Goal: Task Accomplishment & Management: Manage account settings

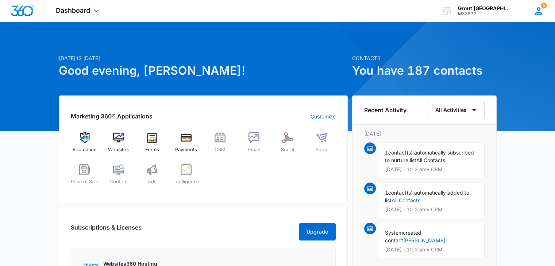
click at [533, 8] on div "1 RQ Robert Quiros robertoquiros_25@hotmail.com My Profile 1 Notifications Supp…" at bounding box center [538, 11] width 33 height 22
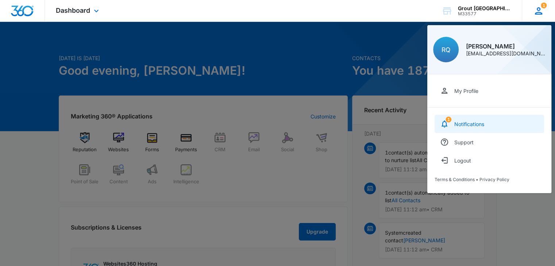
click at [463, 123] on div "Notifications" at bounding box center [469, 124] width 30 height 6
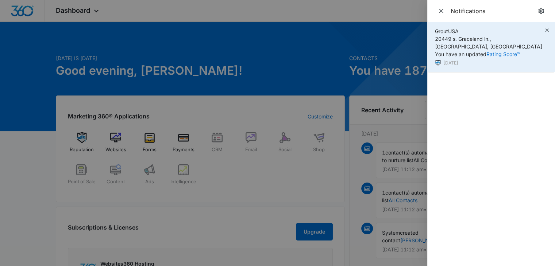
click at [482, 45] on span "GroutUSA 20449 s. Graceland ln., Frankfort, IL You have an updated Rating Score™" at bounding box center [488, 42] width 107 height 29
click at [545, 30] on icon "button" at bounding box center [547, 30] width 6 height 6
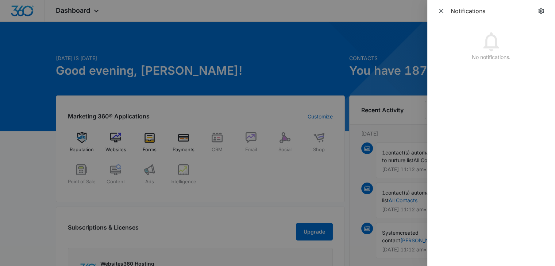
click at [545, 30] on div "No notifications." at bounding box center [491, 45] width 128 height 46
click at [318, 30] on div at bounding box center [277, 133] width 555 height 266
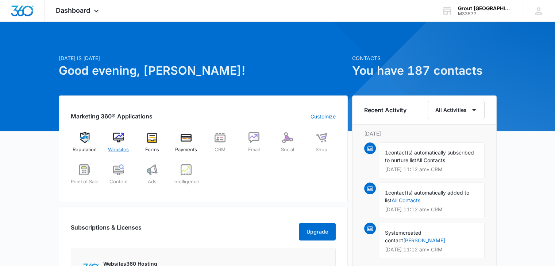
click at [123, 132] on img at bounding box center [118, 137] width 11 height 11
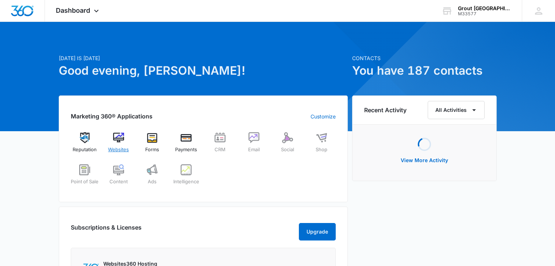
click at [117, 138] on img at bounding box center [118, 137] width 11 height 11
